Goal: Transaction & Acquisition: Purchase product/service

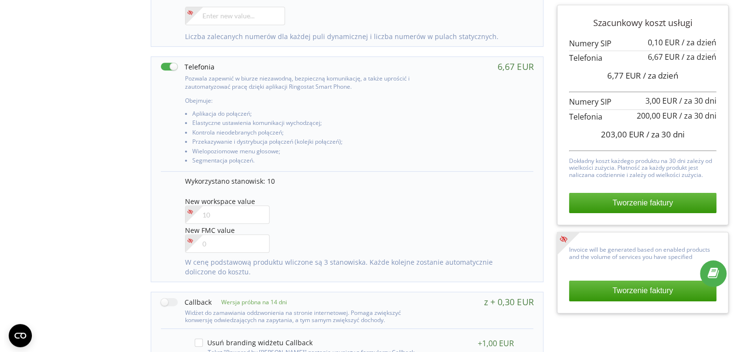
scroll to position [450, 0]
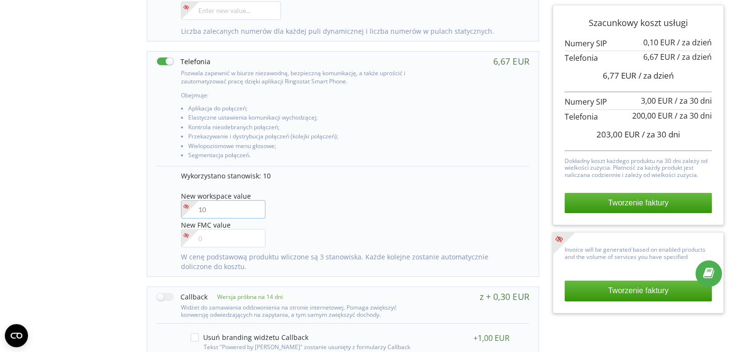
click at [207, 207] on input"] "number" at bounding box center [223, 209] width 84 height 18
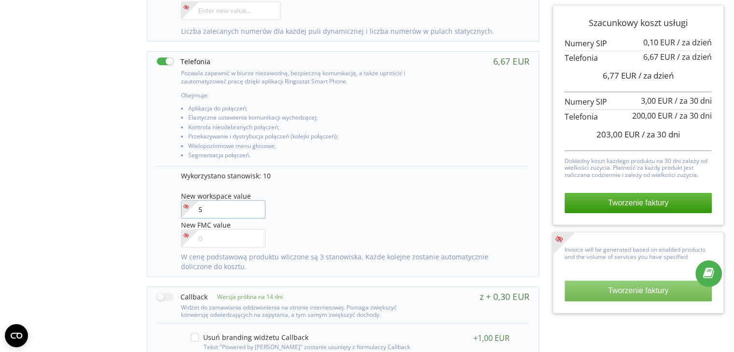
type input"] "5"
click at [627, 294] on button "Tworzenie faktury" at bounding box center [638, 291] width 147 height 20
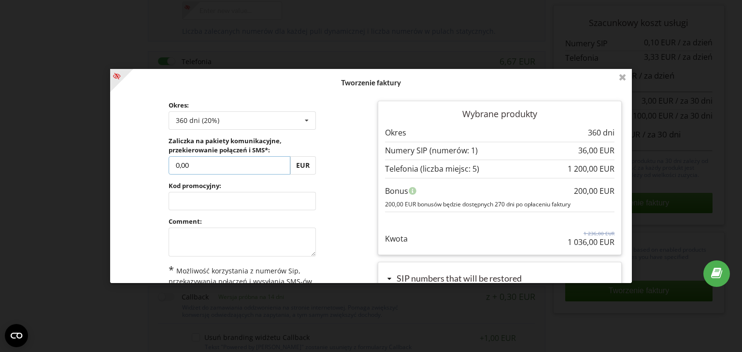
drag, startPoint x: 207, startPoint y: 163, endPoint x: 149, endPoint y: 172, distance: 58.7
click at [149, 172] on div "Okres: 360 dni (20%) Doładuj saldo bez przedłużania 30 dni 0,00" at bounding box center [241, 220] width 257 height 253
type input "180"
click at [367, 192] on div "Przetwarzanie... Tworzenie faktury Okres: 360 dni (20%) Doładuj saldo bez przed…" at bounding box center [370, 176] width 521 height 214
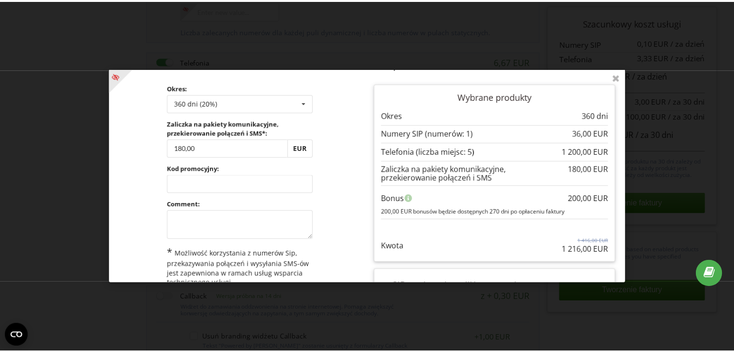
scroll to position [13, 0]
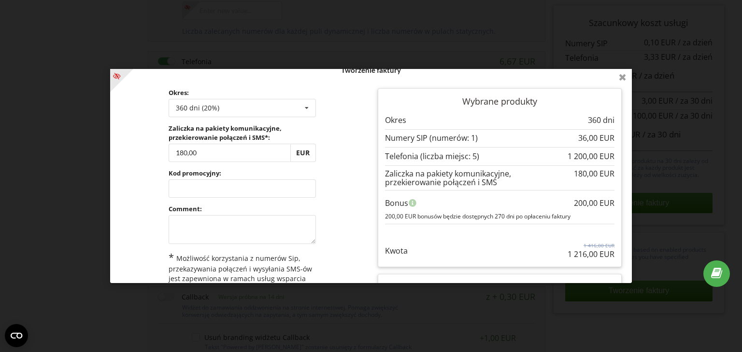
click at [619, 76] on icon at bounding box center [622, 76] width 15 height 15
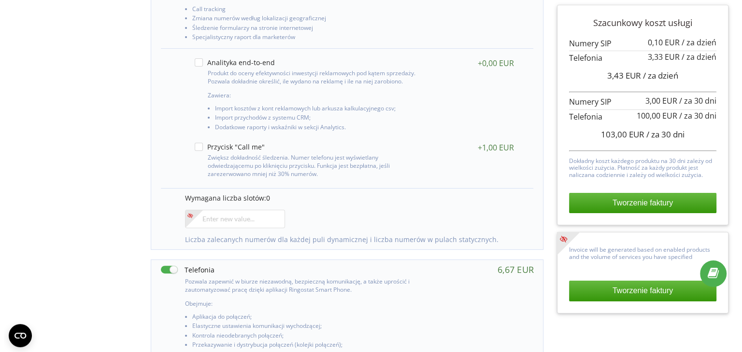
scroll to position [243, 0]
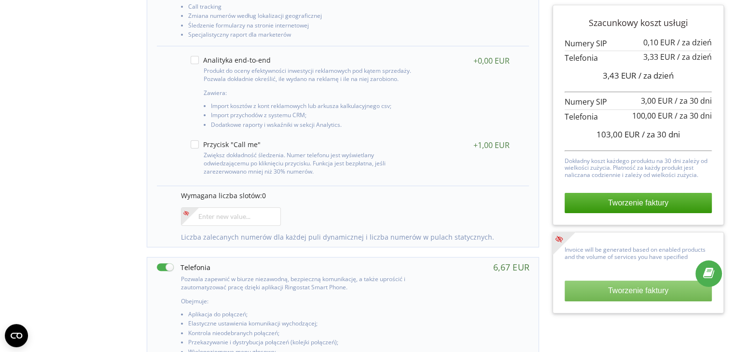
click at [601, 288] on button "Tworzenie faktury" at bounding box center [638, 291] width 147 height 20
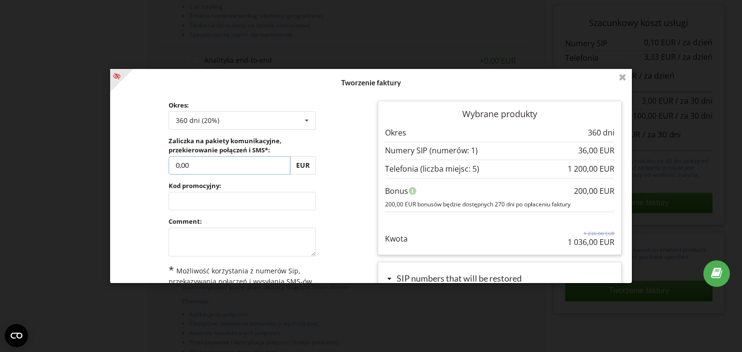
drag, startPoint x: 214, startPoint y: 163, endPoint x: 123, endPoint y: 168, distance: 91.9
click at [123, 168] on div "Okres: 360 dni (20%) Doładuj saldo bez przedłużania 30 dni 0,00" at bounding box center [241, 220] width 257 height 253
drag, startPoint x: 626, startPoint y: 216, endPoint x: 623, endPoint y: 245, distance: 29.6
click at [624, 247] on div "Tworzenie faktury Okres: 360 dni (20%) Doładuj saldo bez przedłużania 30 dni" at bounding box center [370, 176] width 521 height 214
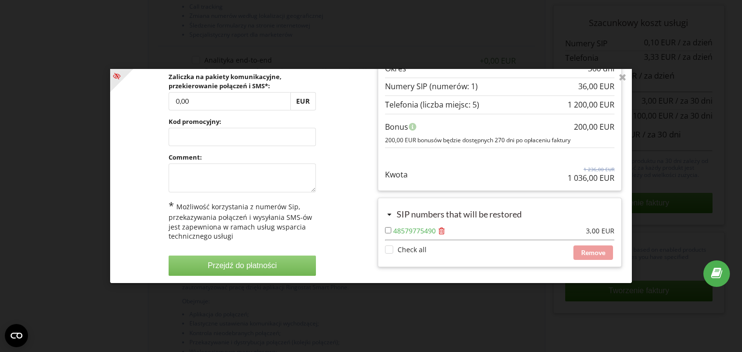
scroll to position [67, 0]
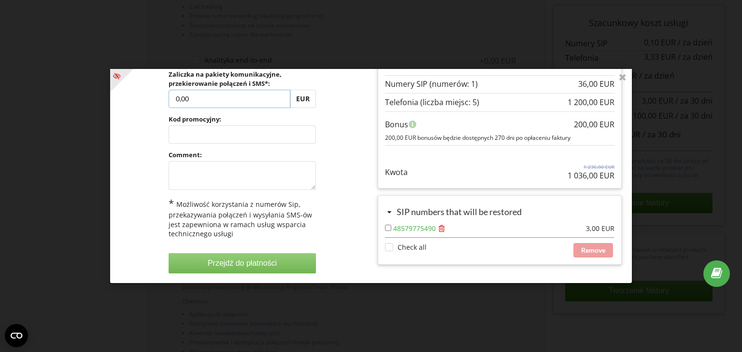
drag, startPoint x: 197, startPoint y: 98, endPoint x: 161, endPoint y: 101, distance: 35.8
click at [162, 101] on div "Okres: 360 dni (20%) Doładuj saldo bez przedłużania 30 dni" at bounding box center [242, 154] width 161 height 253
type input "144"
click at [350, 111] on div "Przetwarzanie... Tworzenie faktury Okres: 360 dni (20%) Doładuj saldo bez przed…" at bounding box center [370, 176] width 521 height 214
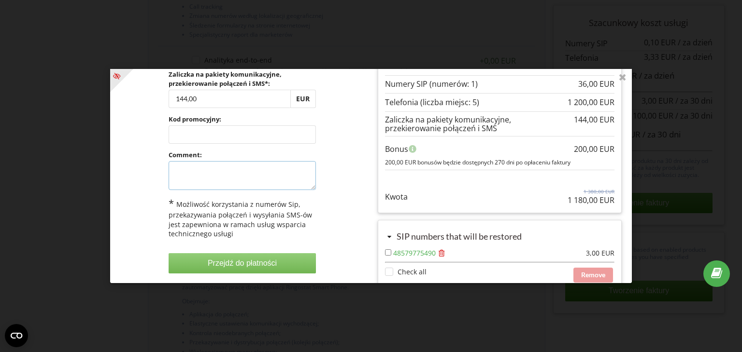
click at [186, 177] on textarea at bounding box center [242, 175] width 147 height 29
type textarea "one year"
click at [230, 262] on button "Przejdź do płatności" at bounding box center [242, 263] width 147 height 20
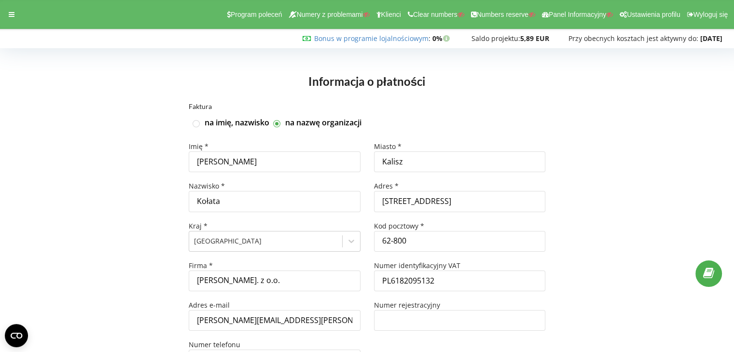
scroll to position [92, 0]
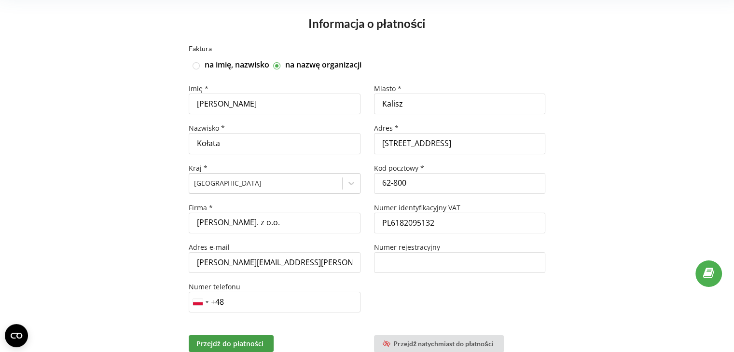
scroll to position [92, 0]
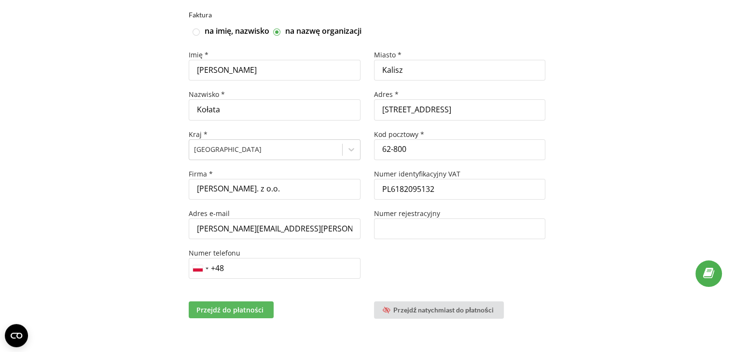
click at [197, 306] on span "Przejdź do płatności" at bounding box center [230, 310] width 67 height 9
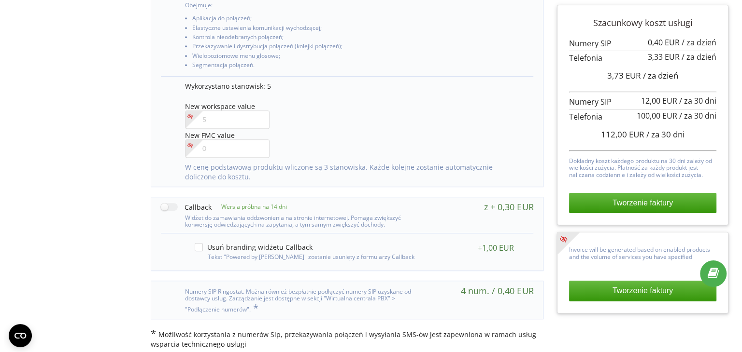
scroll to position [596, 0]
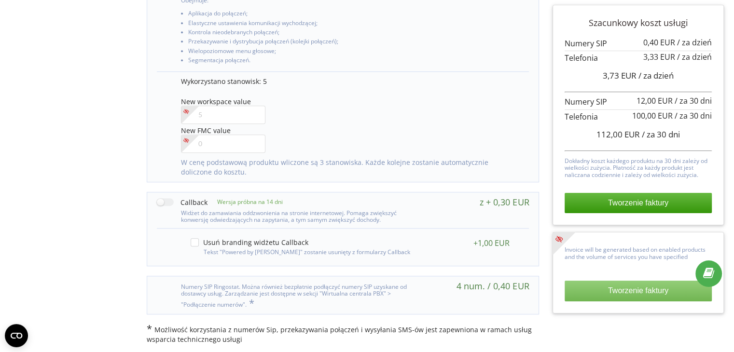
click at [605, 292] on button "Tworzenie faktury" at bounding box center [638, 291] width 147 height 20
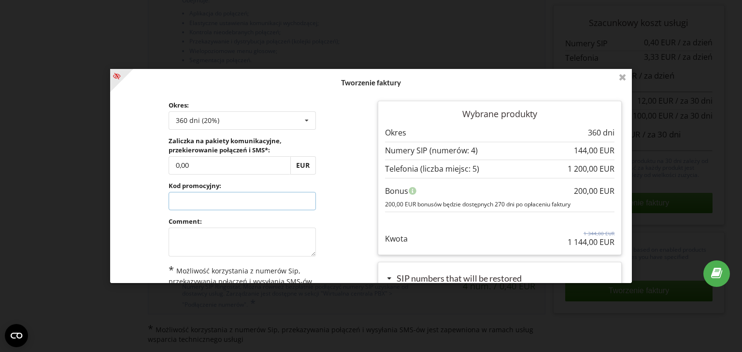
click at [207, 203] on input "text" at bounding box center [242, 201] width 147 height 18
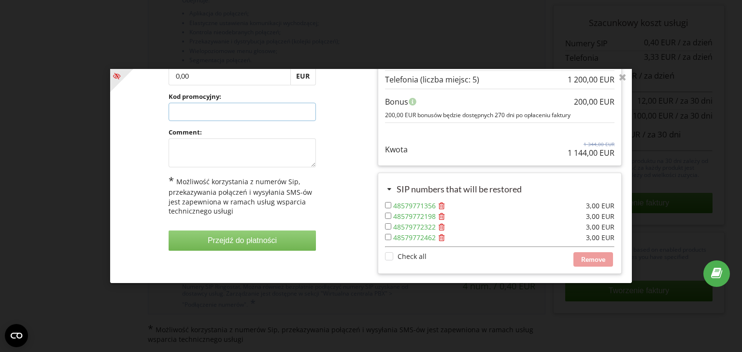
scroll to position [0, 0]
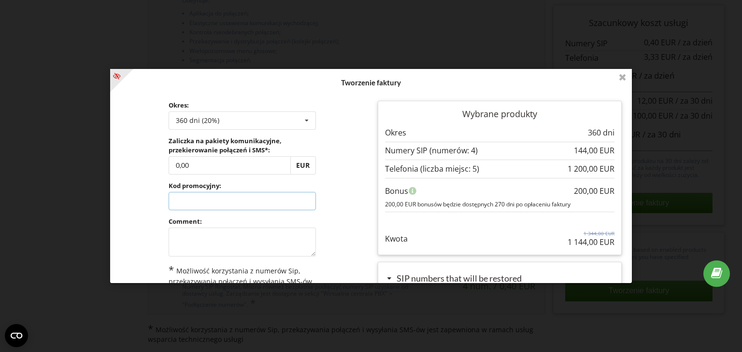
paste input "UPEJ-PPMU"
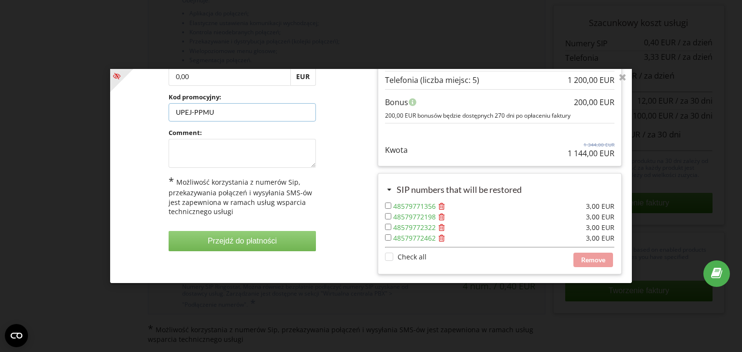
scroll to position [89, 0]
type input "UPEJ-PPMU"
click at [326, 152] on div "Przetwarzanie... Tworzenie faktury Okres: 360 dni (20%) Doładuj saldo bez przed…" at bounding box center [370, 176] width 521 height 214
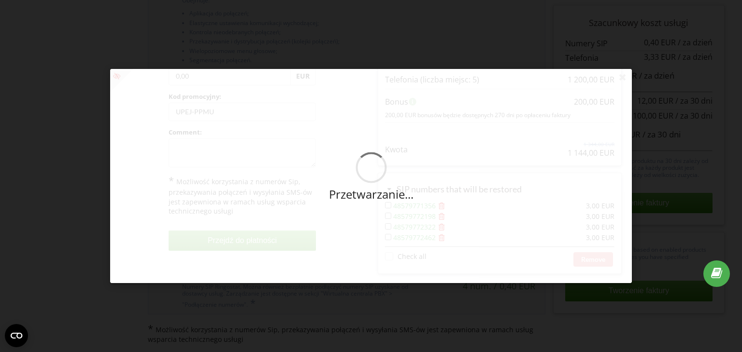
click at [263, 156] on div "Przetwarzanie..." at bounding box center [370, 176] width 521 height 214
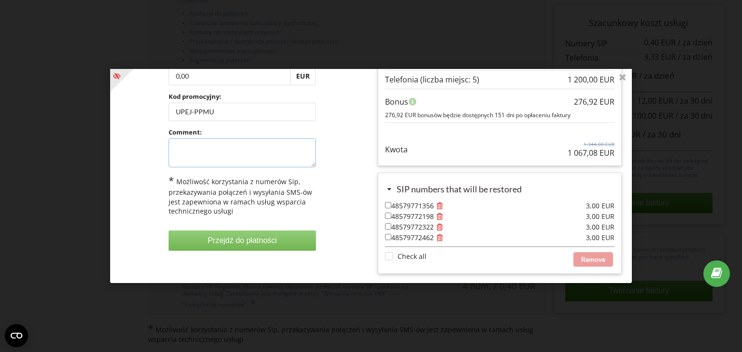
click at [263, 156] on textarea at bounding box center [242, 153] width 147 height 29
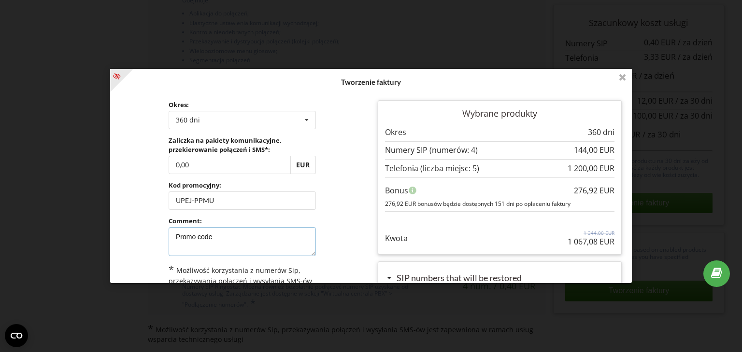
scroll to position [0, 0]
type textarea "Promo code"
drag, startPoint x: 618, startPoint y: 245, endPoint x: 409, endPoint y: 107, distance: 250.8
click at [409, 107] on div "Wybrane produkty Okres 360 dni" at bounding box center [499, 232] width 257 height 276
copy div "Wybrane produkty Okres 360 dni ..."
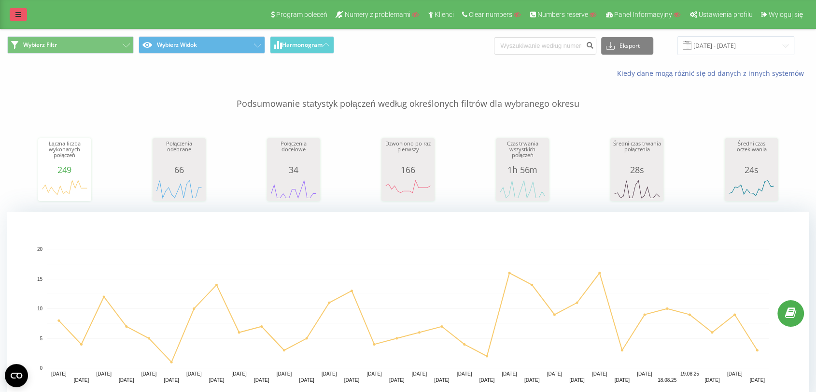
click at [16, 15] on icon at bounding box center [18, 14] width 6 height 7
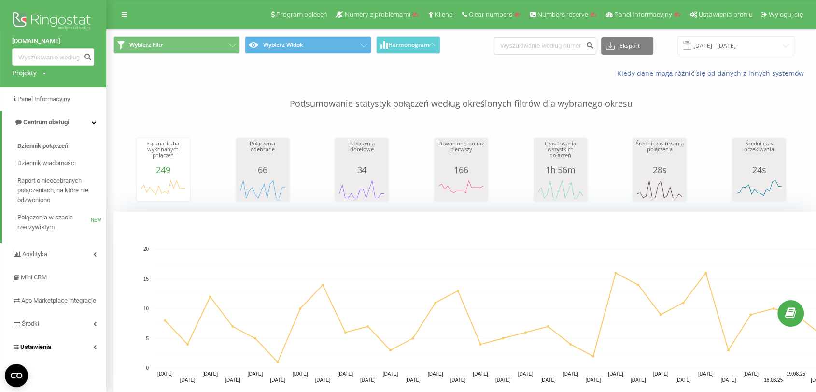
click at [60, 354] on link "Ustawienia" at bounding box center [53, 346] width 106 height 23
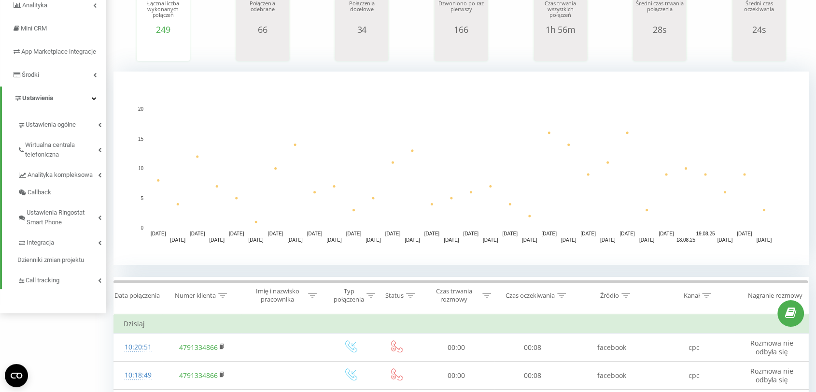
scroll to position [141, 0]
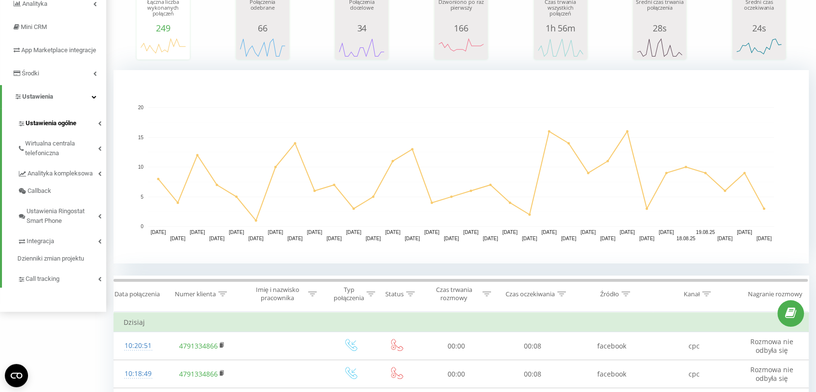
click at [50, 132] on link "Ustawienia ogólne" at bounding box center [61, 122] width 89 height 20
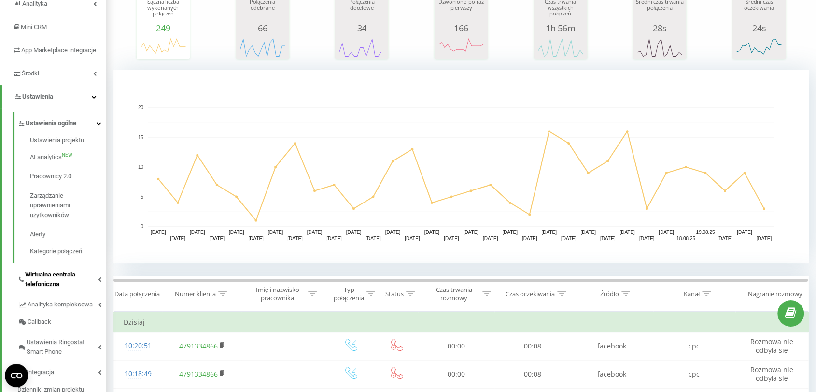
click at [74, 289] on span "Wirtualna centrala telefoniczna" at bounding box center [61, 278] width 73 height 19
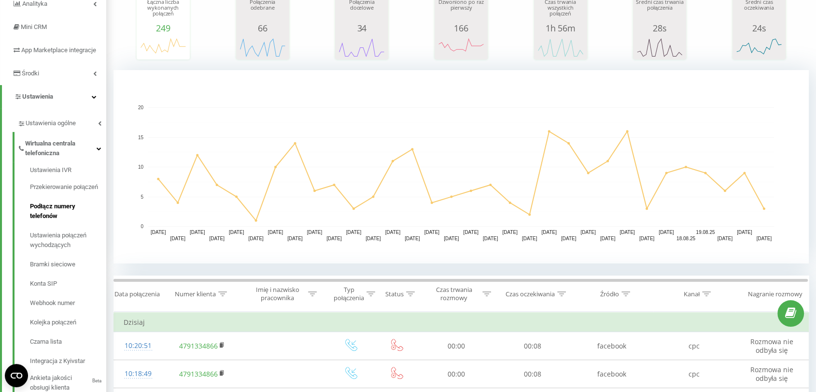
click at [61, 225] on link "Podłącz numery telefonów" at bounding box center [68, 211] width 76 height 29
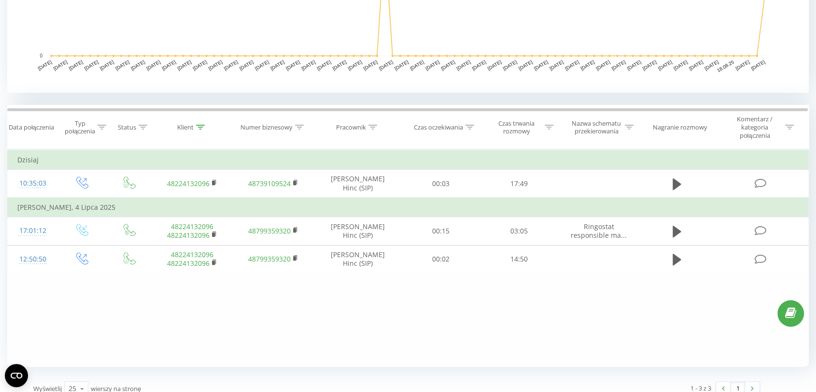
scroll to position [322, 0]
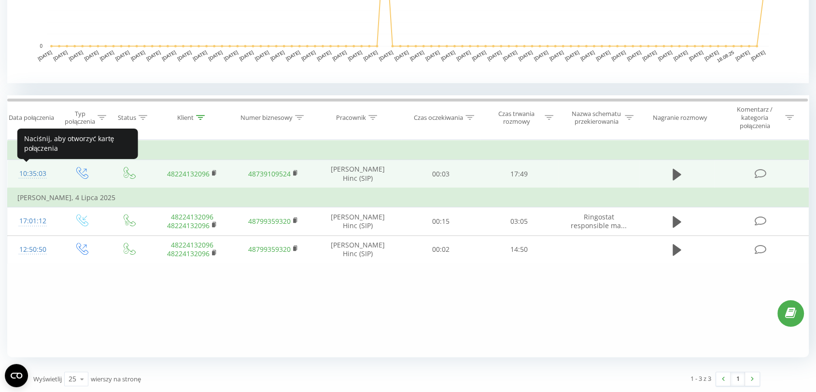
click at [28, 170] on div "10:35:03" at bounding box center [32, 173] width 30 height 19
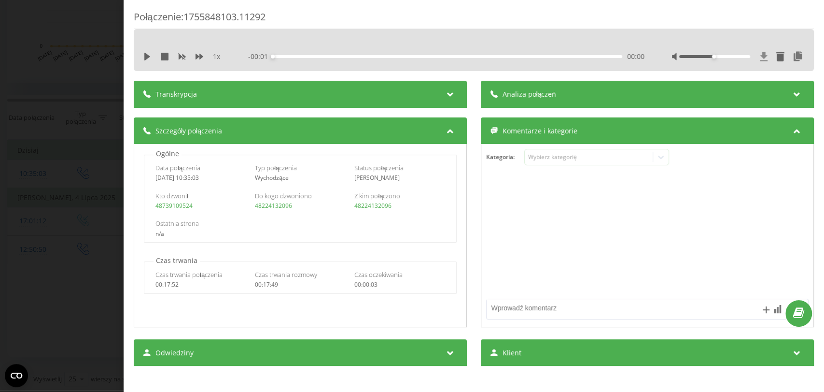
click at [760, 56] on icon at bounding box center [763, 56] width 7 height 9
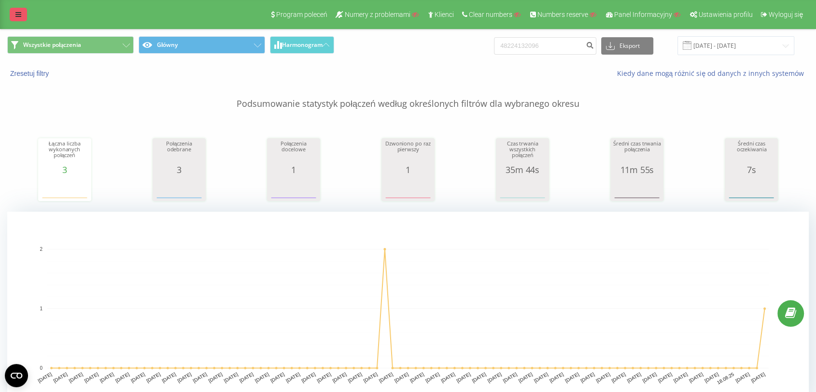
click at [14, 14] on link at bounding box center [18, 15] width 17 height 14
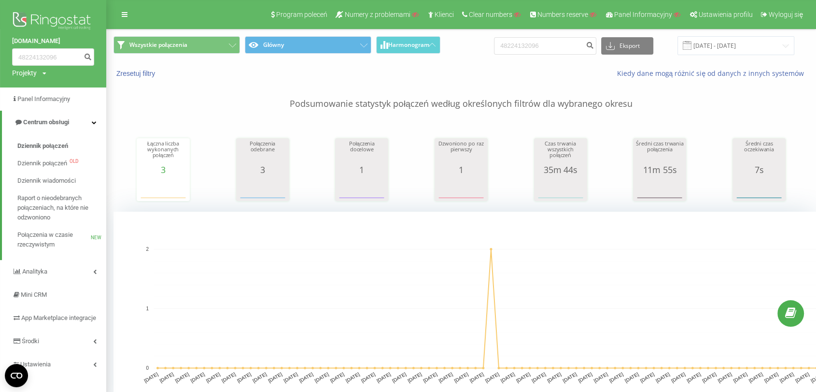
click at [34, 74] on div "Projekty" at bounding box center [24, 73] width 25 height 10
click at [50, 94] on input "text" at bounding box center [39, 88] width 48 height 14
type input "[PERSON_NAME]"
click at [81, 87] on link "Wyszukiwanie" at bounding box center [86, 88] width 47 height 14
